Goal: Task Accomplishment & Management: Use online tool/utility

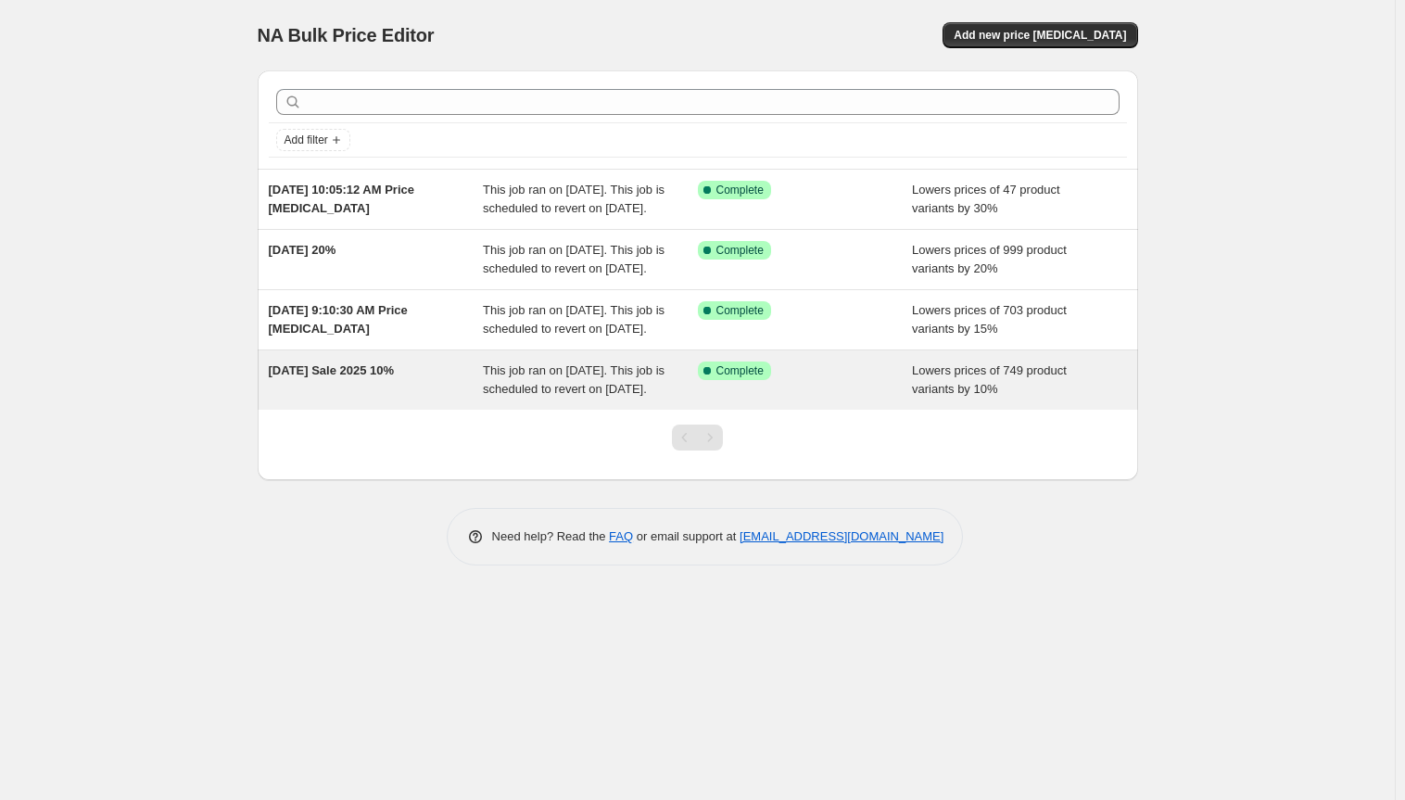
click at [395, 377] on span "[DATE] Sale 2025 10%" at bounding box center [332, 370] width 126 height 14
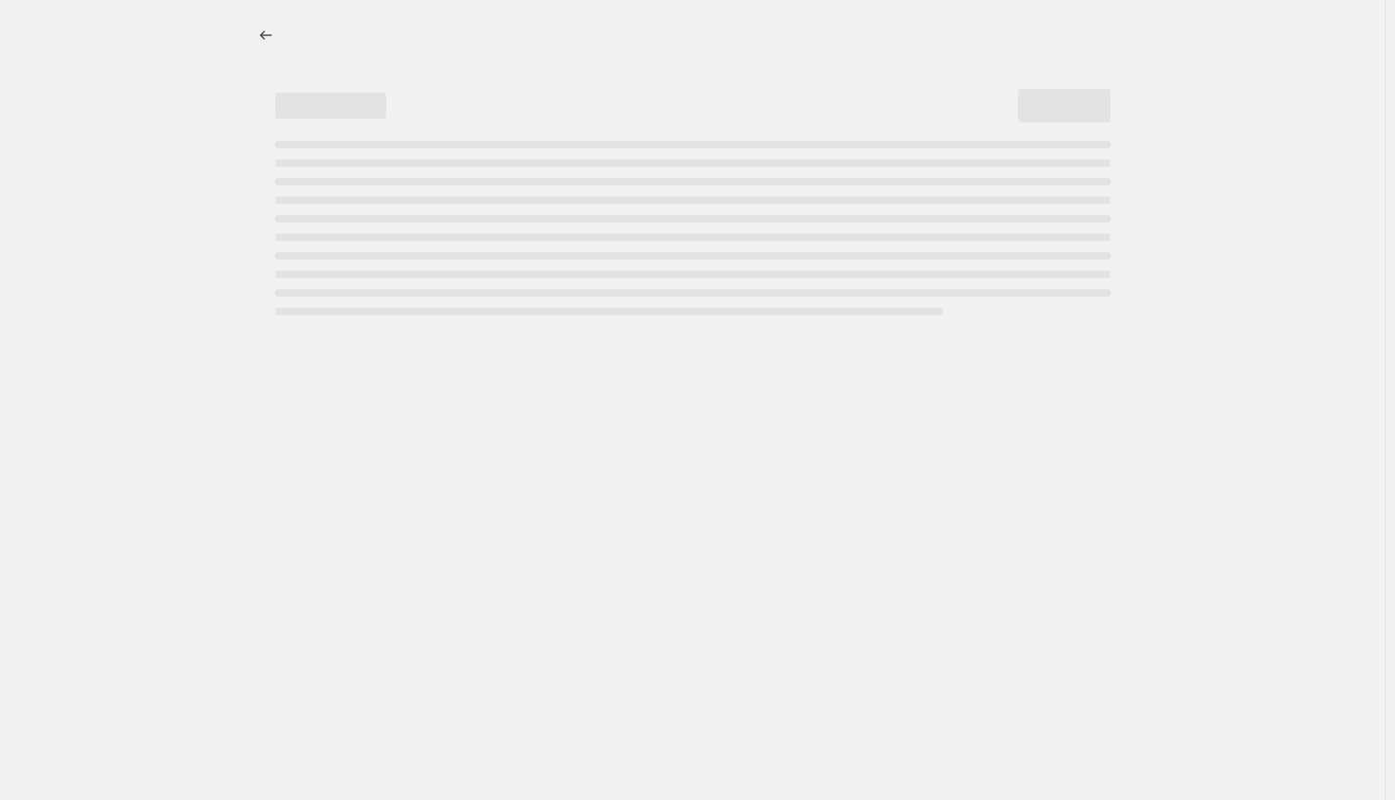
select select "percentage"
select select "vendor"
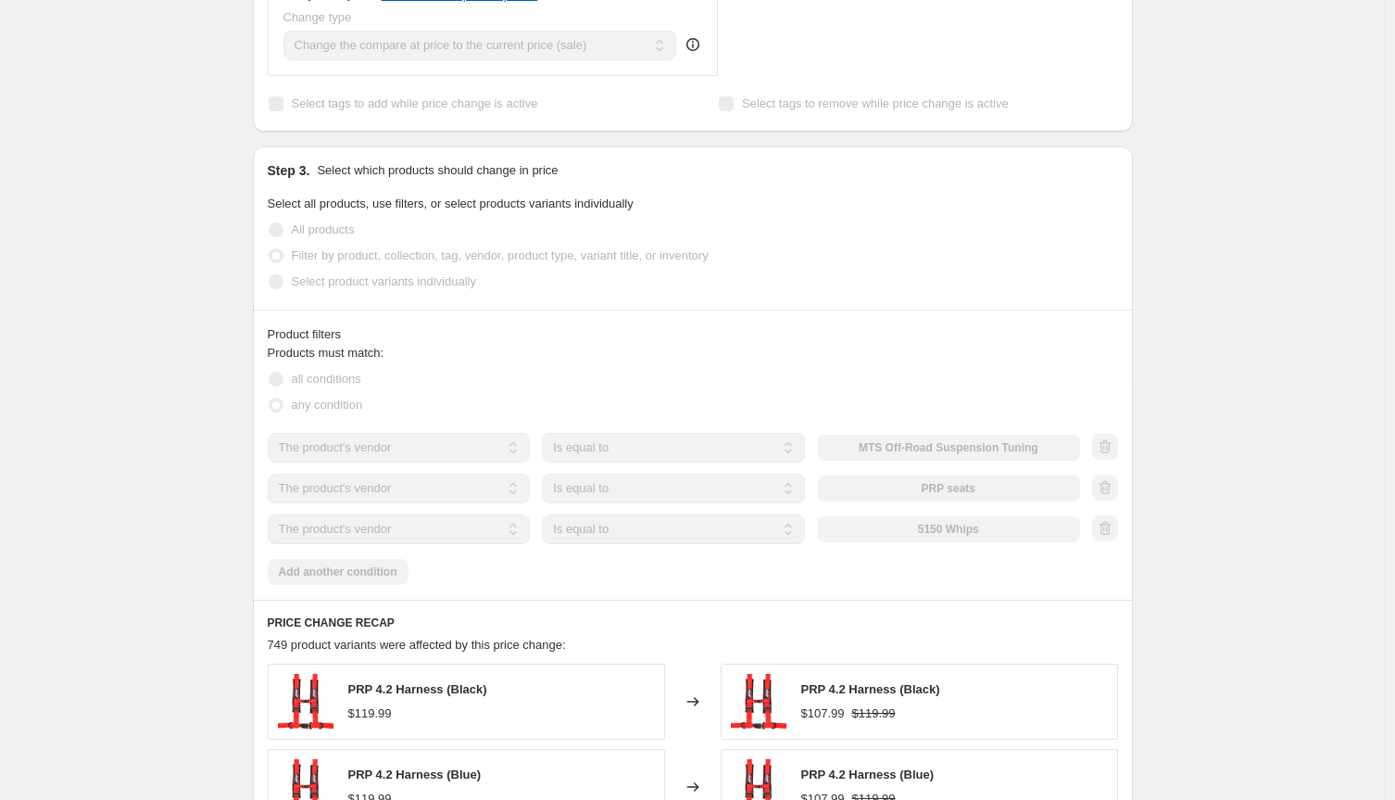
scroll to position [893, 0]
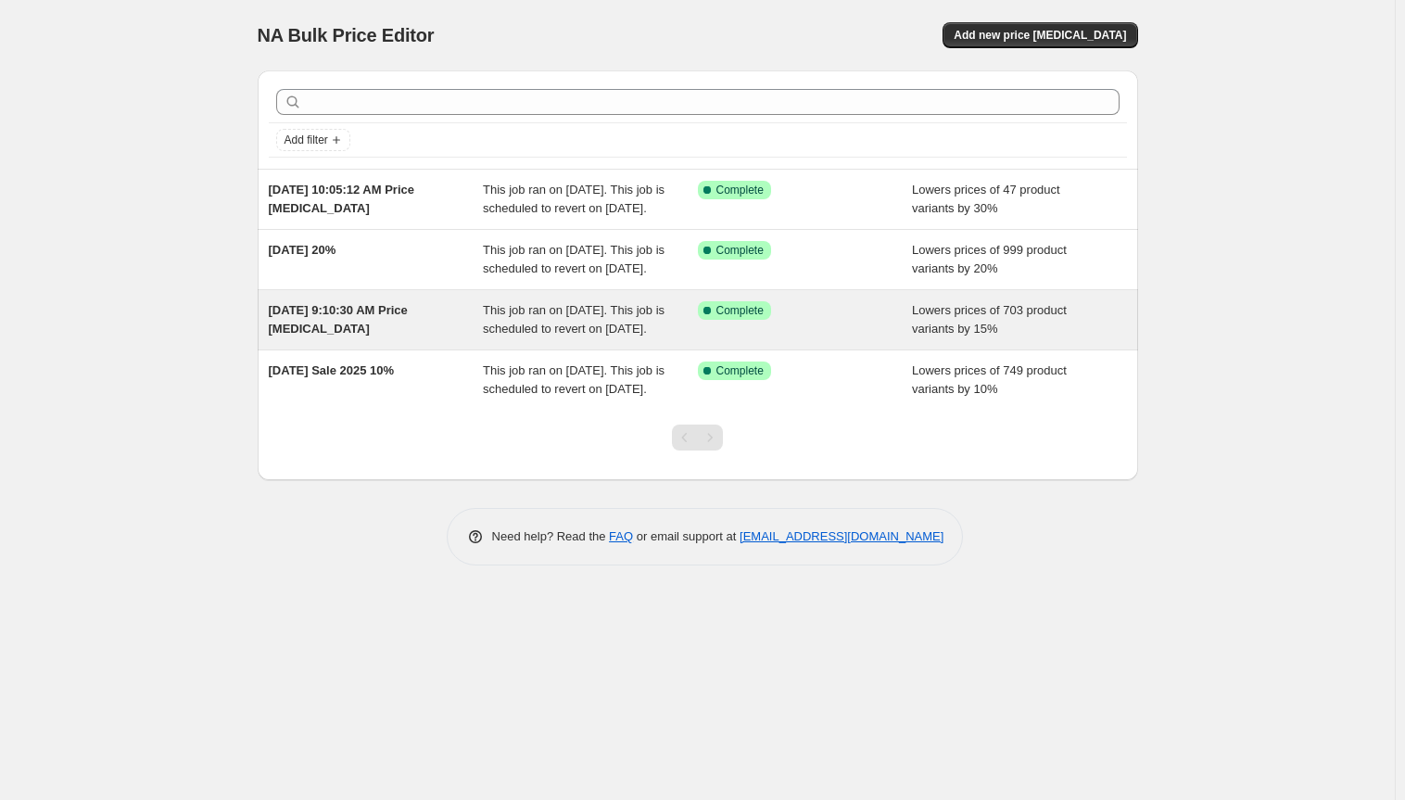
click at [361, 335] on span "[DATE] 9:10:30 AM Price [MEDICAL_DATA]" at bounding box center [338, 319] width 139 height 32
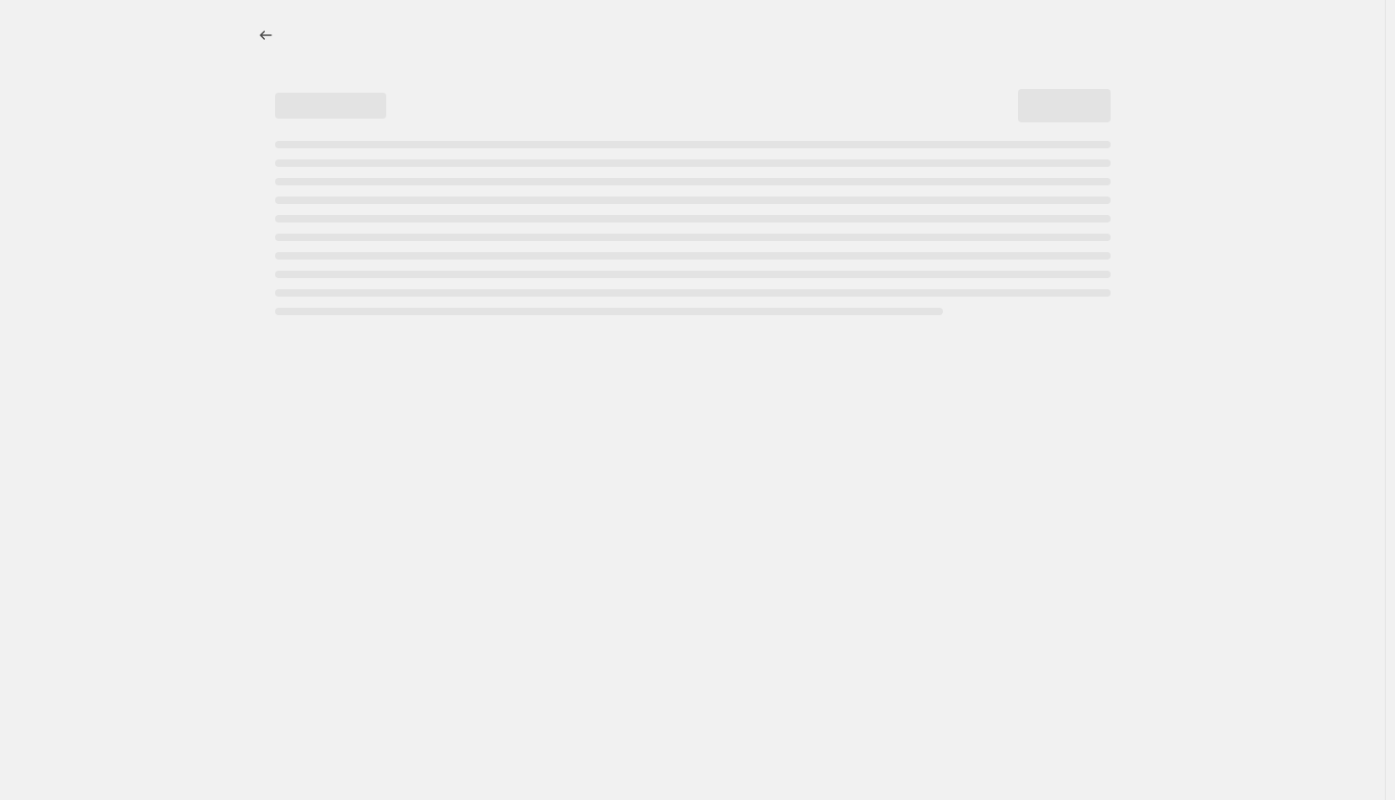
select select "percentage"
select select "vendor"
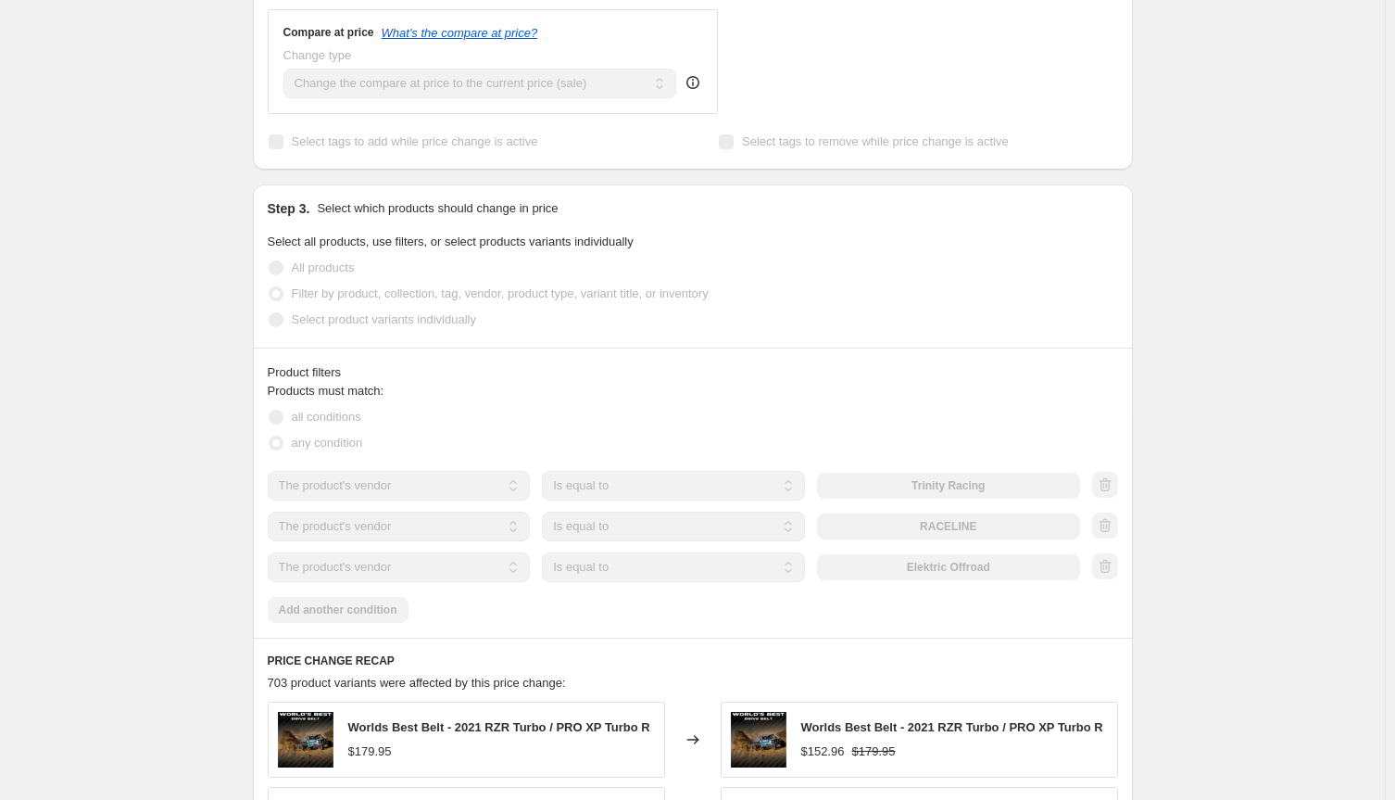
scroll to position [865, 0]
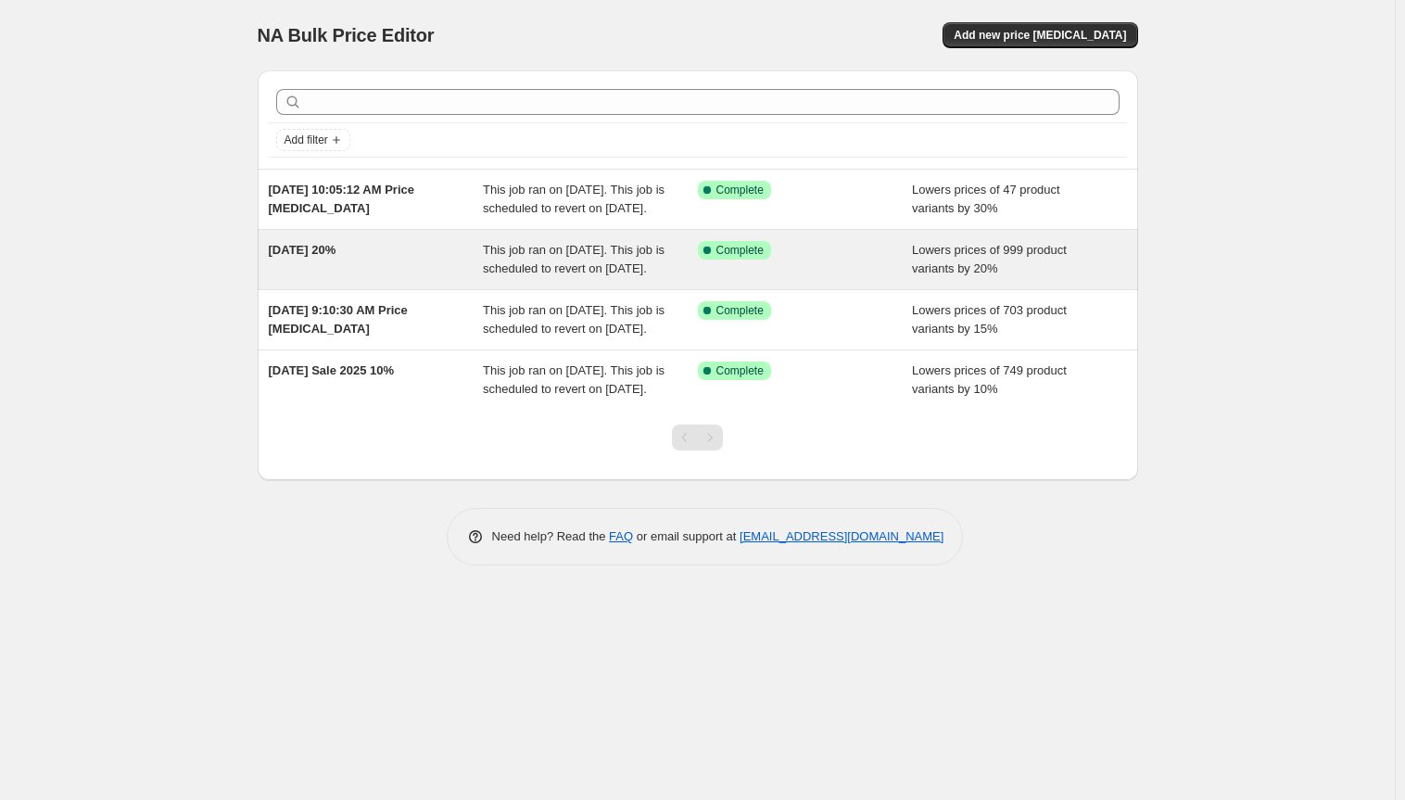
click at [424, 265] on div "[DATE] 20%" at bounding box center [376, 259] width 215 height 37
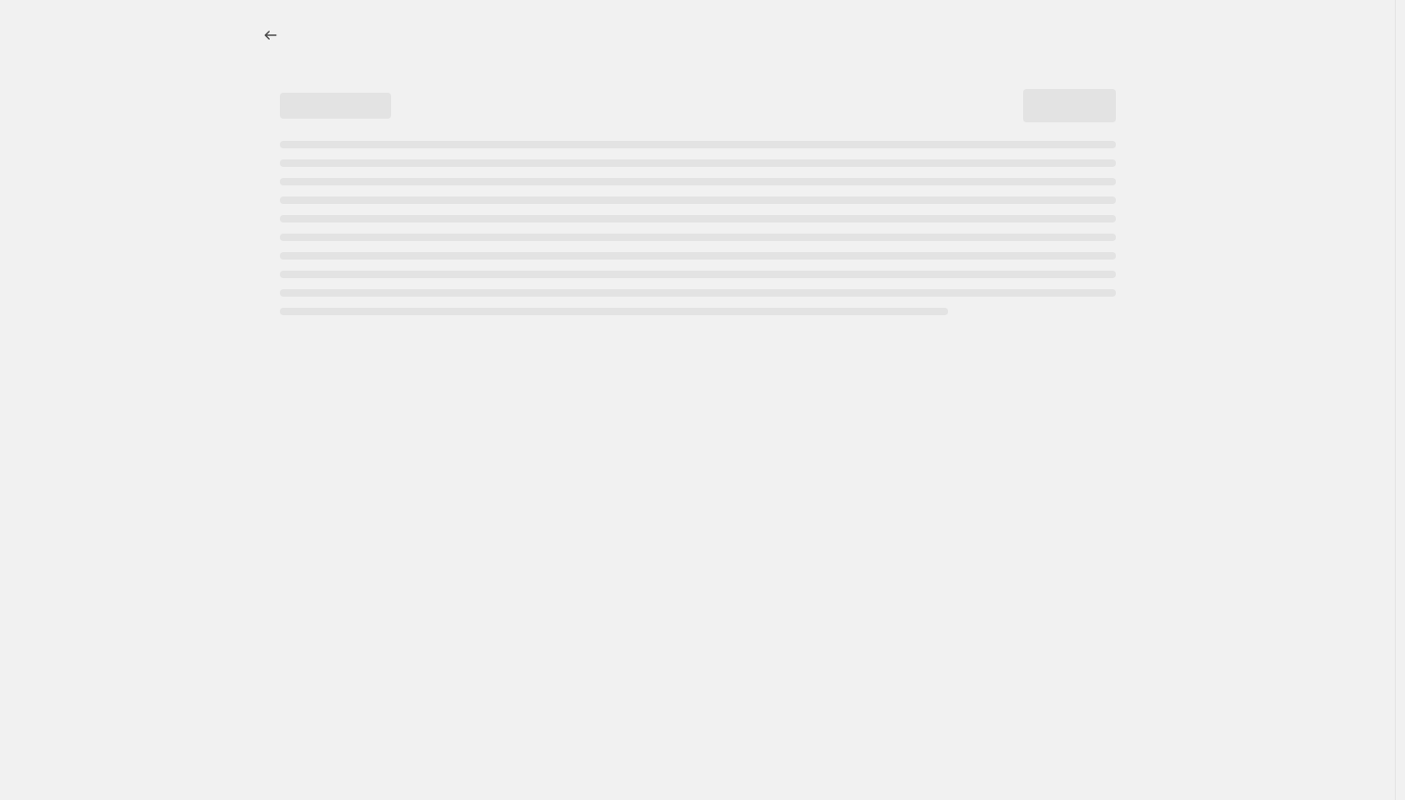
select select "percentage"
select select "vendor"
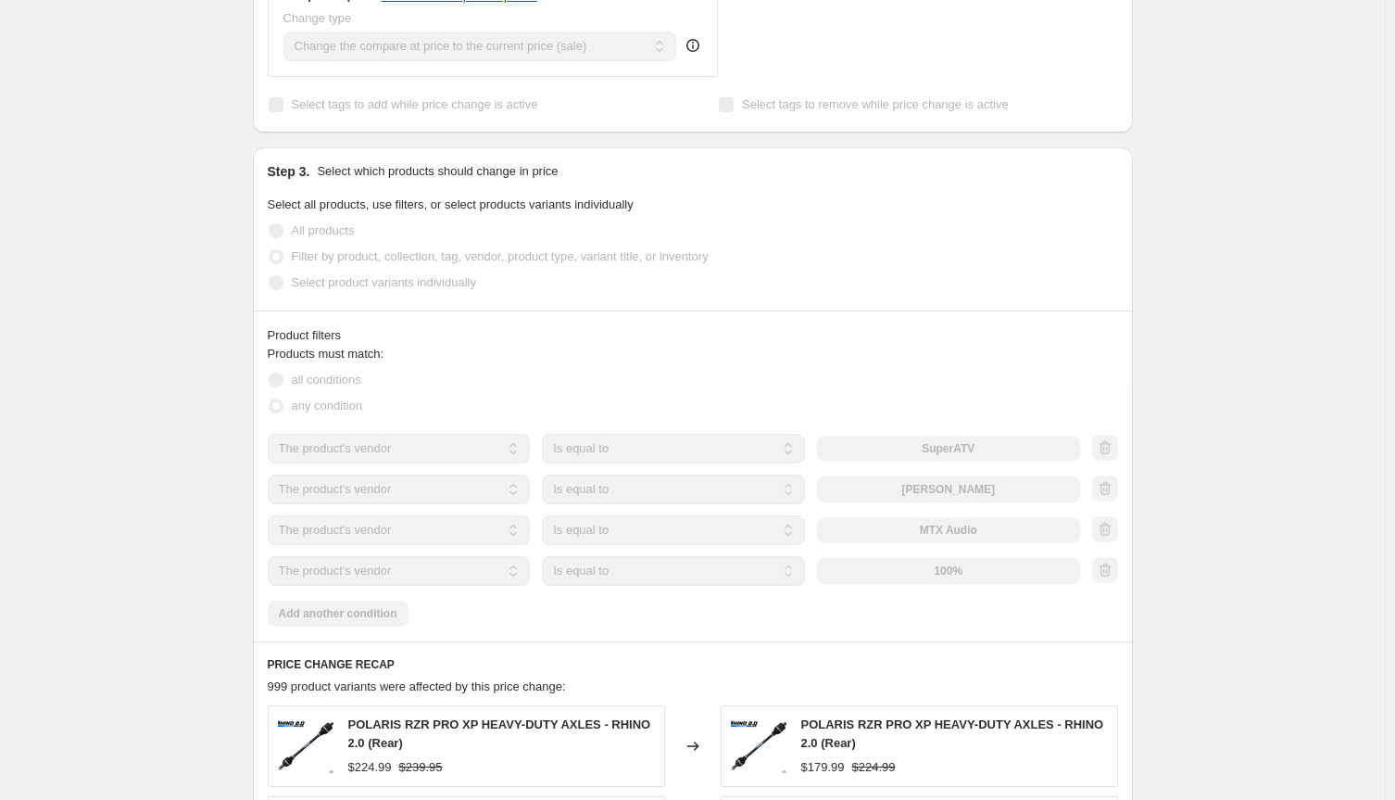
scroll to position [934, 0]
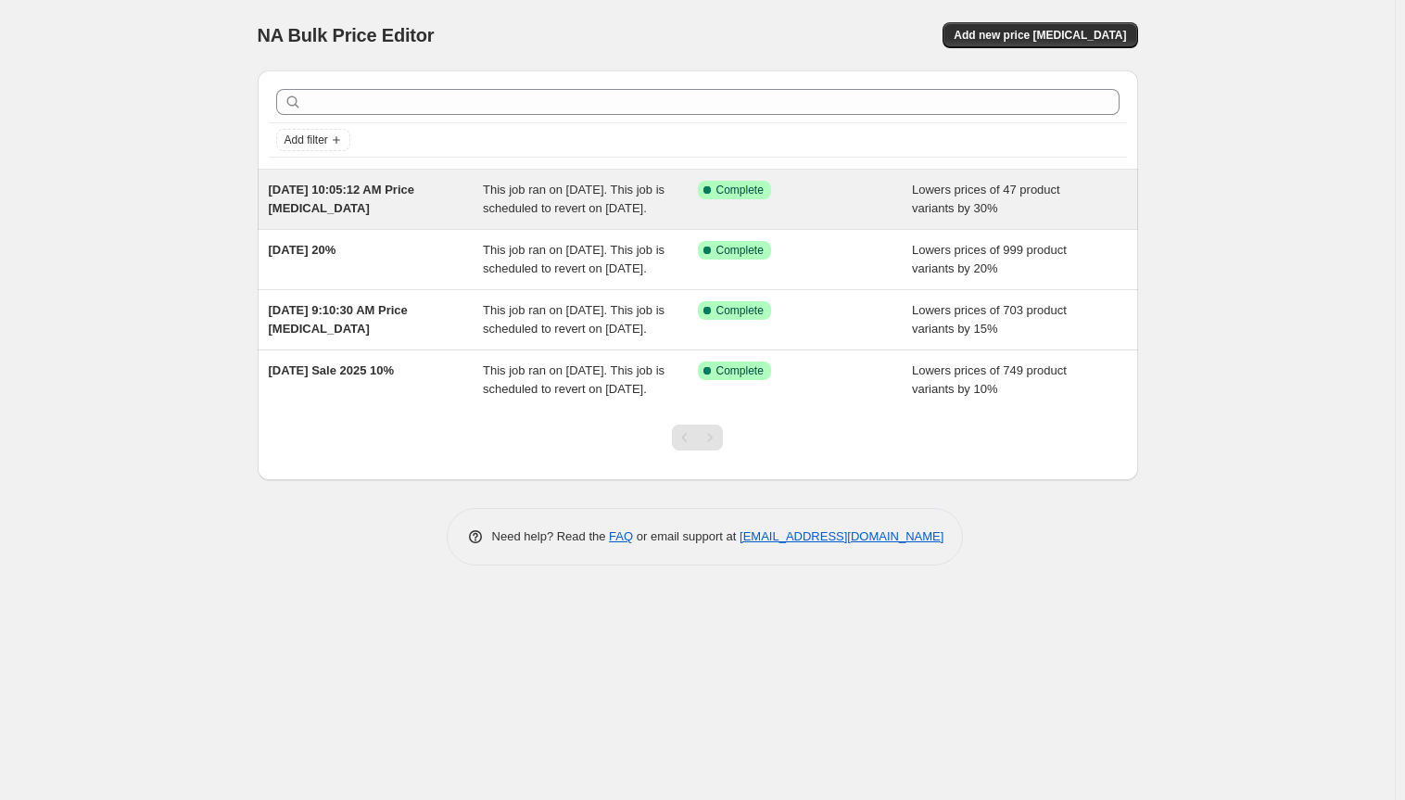
click at [371, 218] on div "[DATE] 10:05:12 AM Price [MEDICAL_DATA]" at bounding box center [376, 199] width 215 height 37
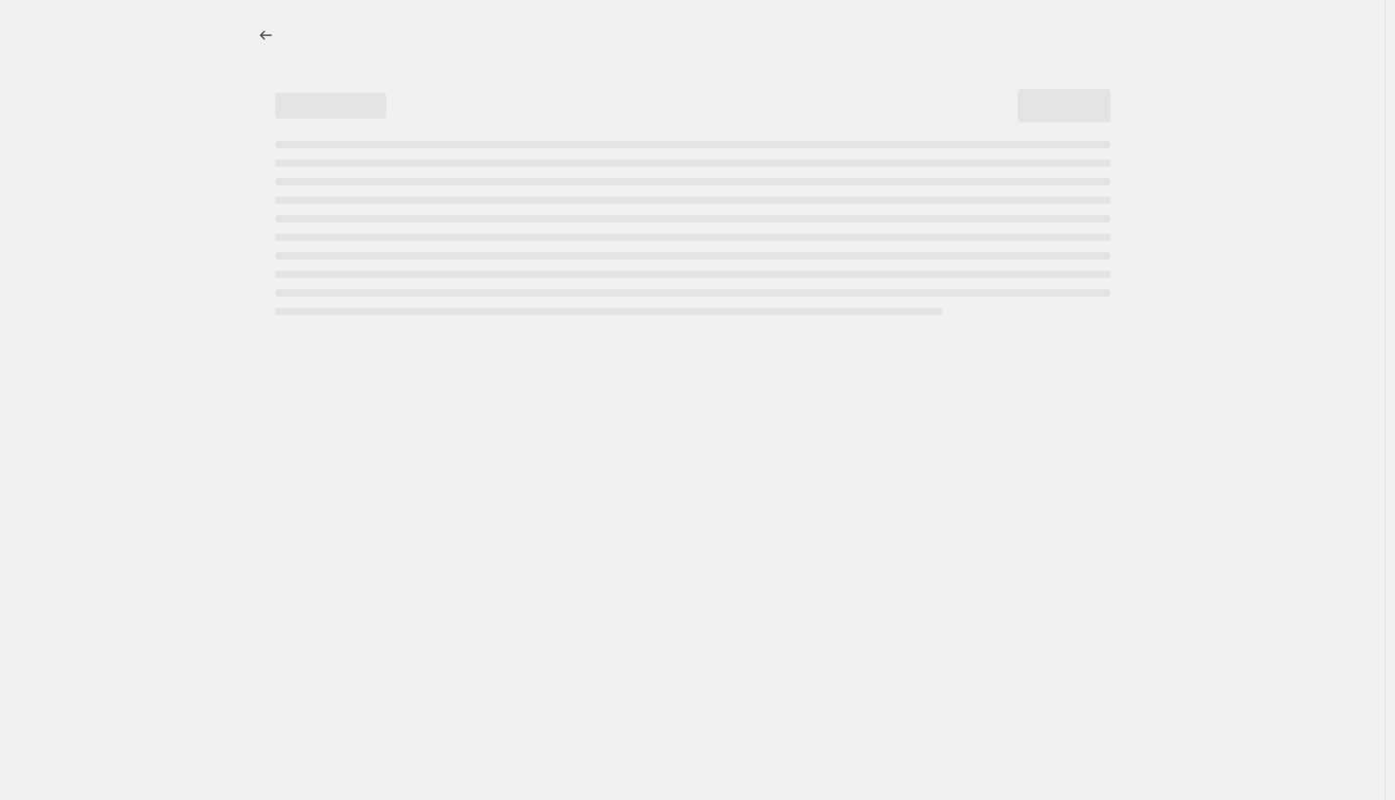
select select "percentage"
select select "vendor"
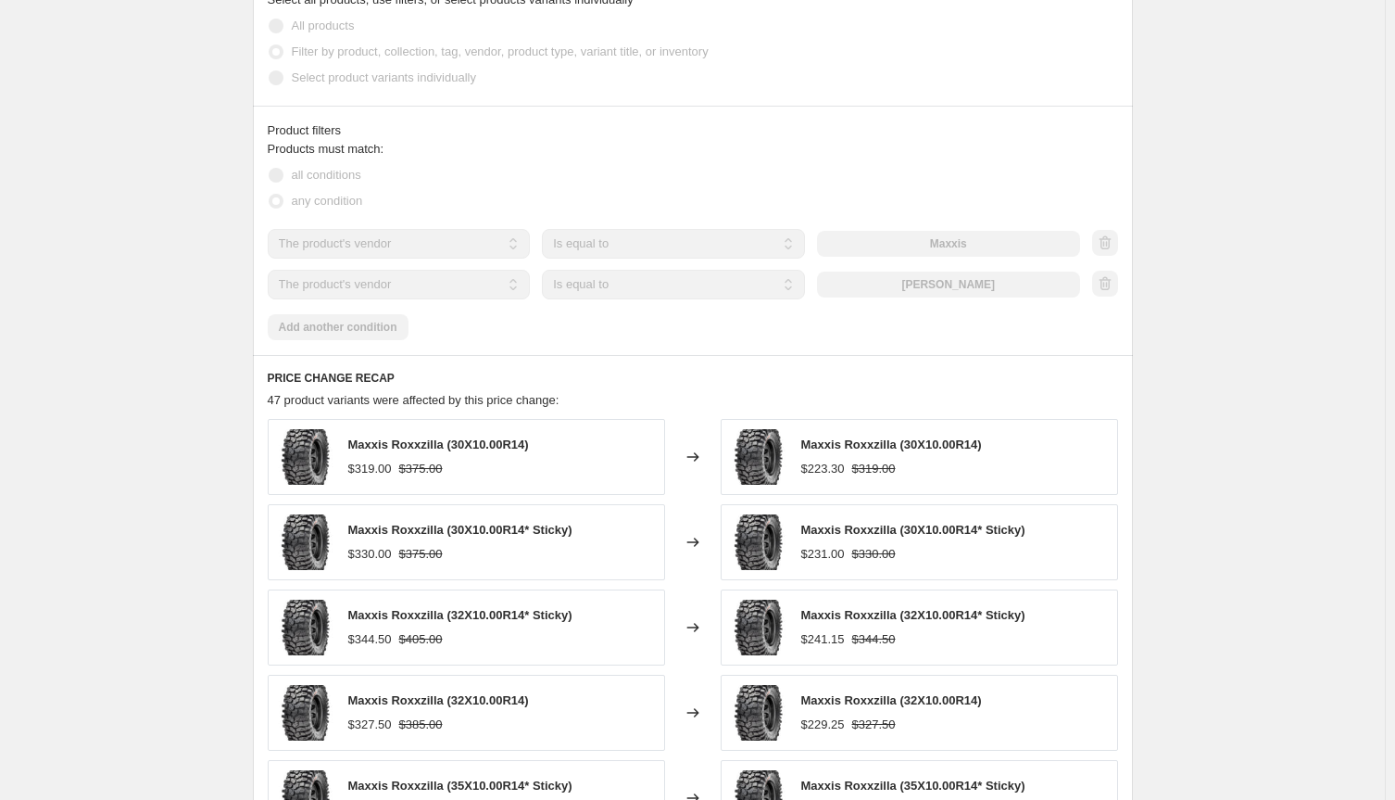
scroll to position [1095, 0]
